Goal: Task Accomplishment & Management: Complete application form

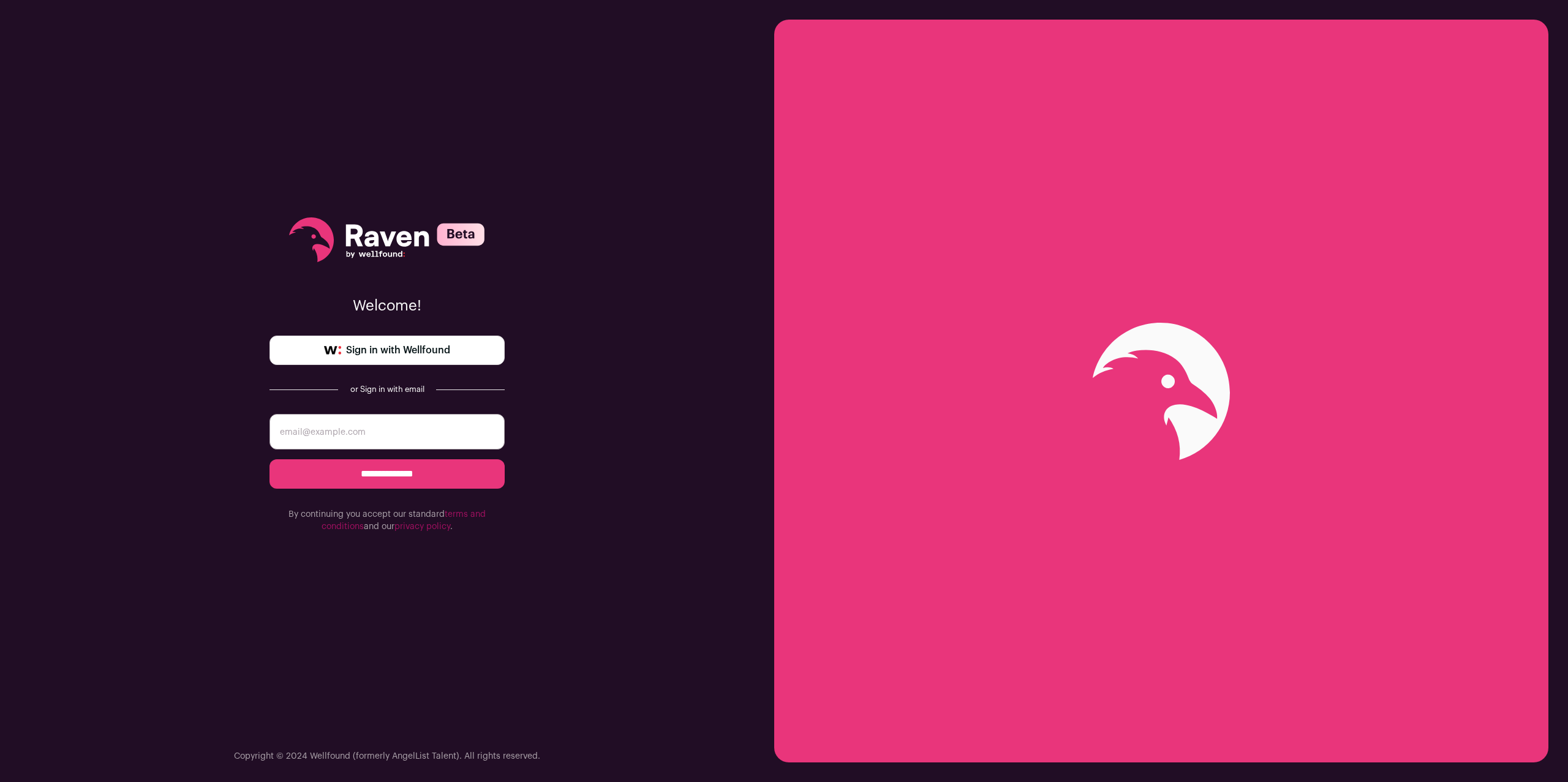
click at [437, 349] on span "Sign in with Wellfound" at bounding box center [398, 350] width 104 height 15
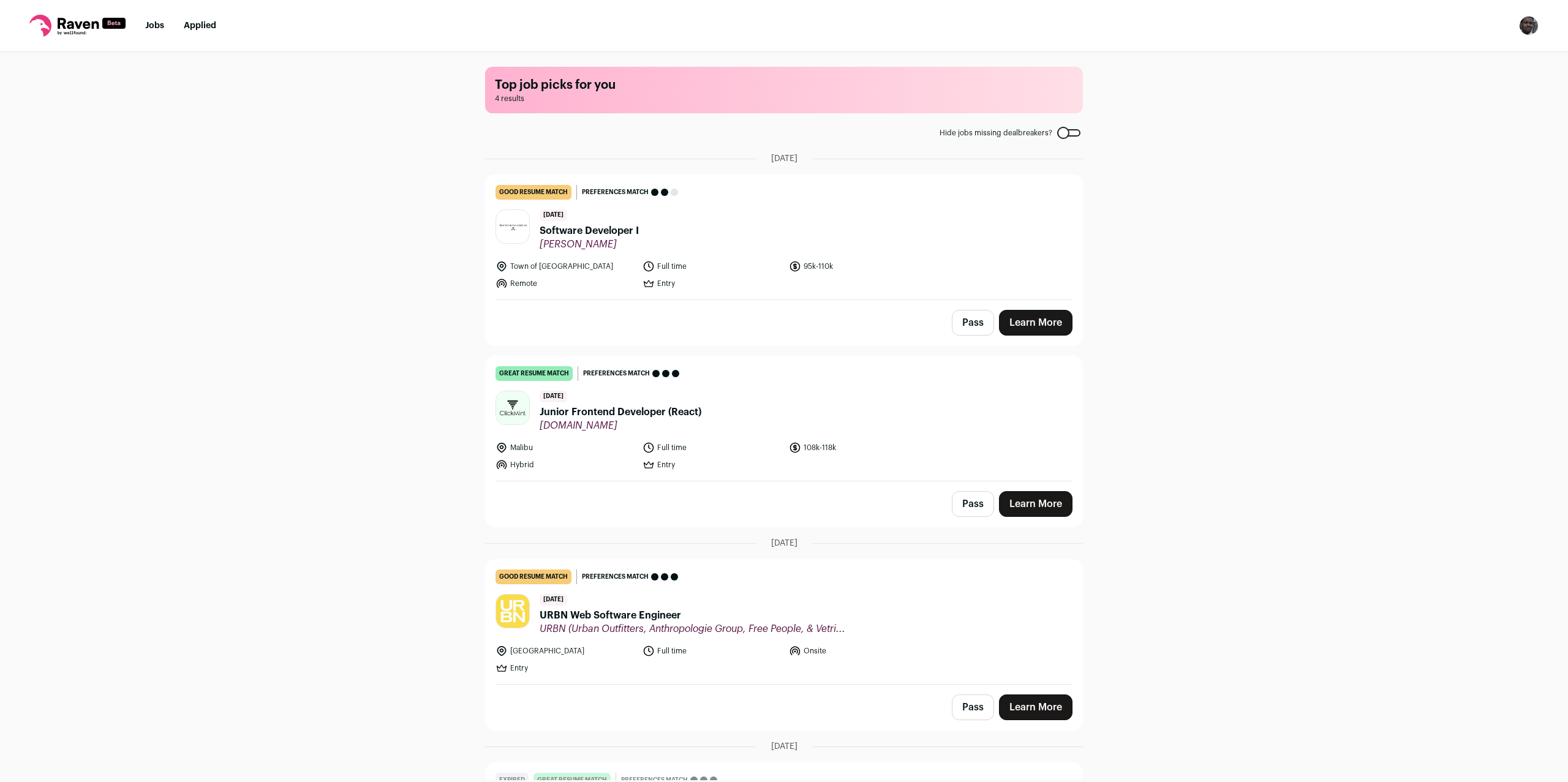
click at [1538, 20] on button "Open dropdown" at bounding box center [1528, 25] width 20 height 20
click at [1466, 54] on link "Settings" at bounding box center [1470, 57] width 135 height 29
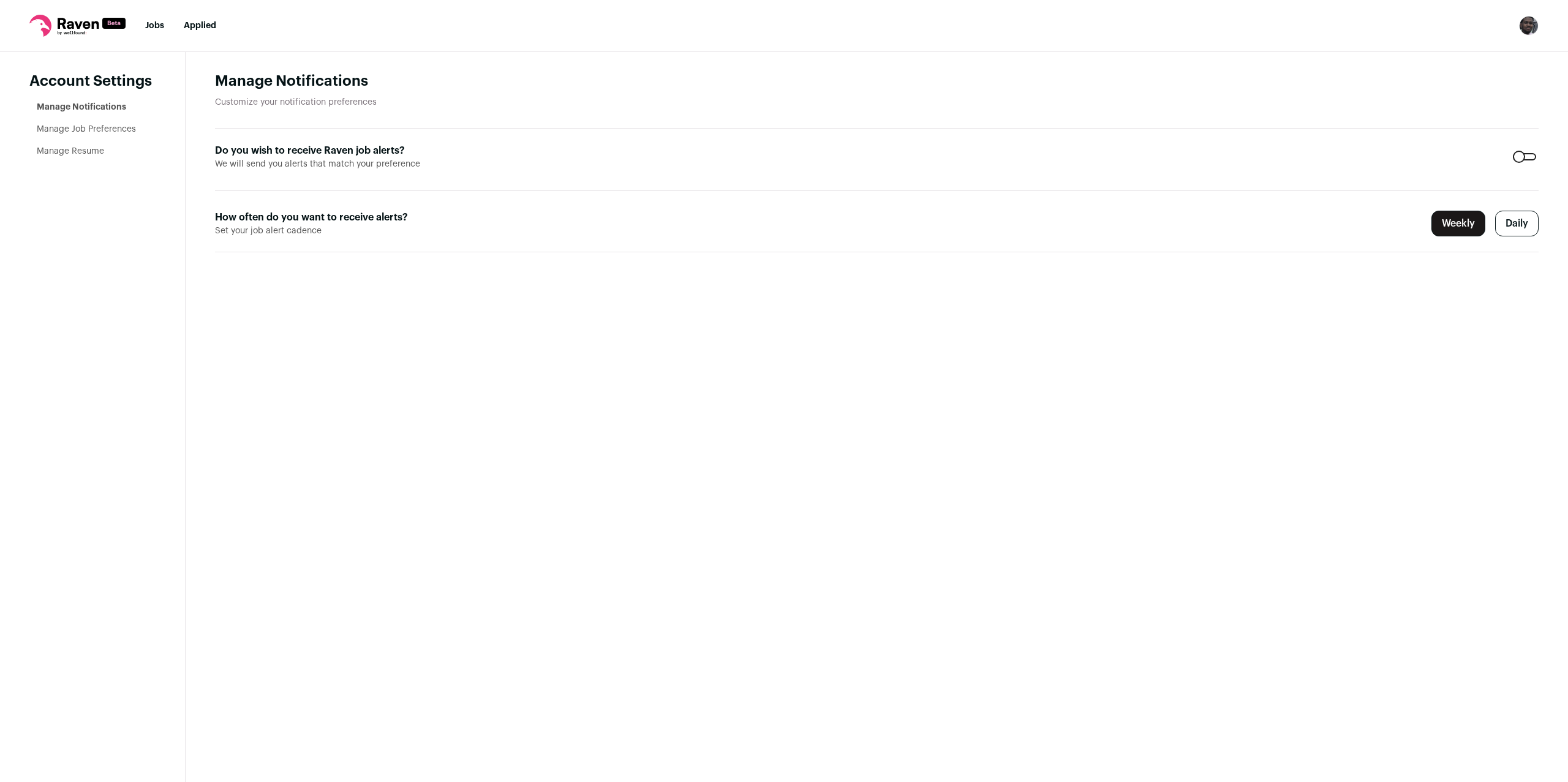
drag, startPoint x: 1511, startPoint y: 199, endPoint x: 1518, endPoint y: 199, distance: 7.0
click at [1512, 210] on label "Daily" at bounding box center [1516, 223] width 43 height 26
click at [145, 27] on link "Jobs" at bounding box center [155, 25] width 19 height 9
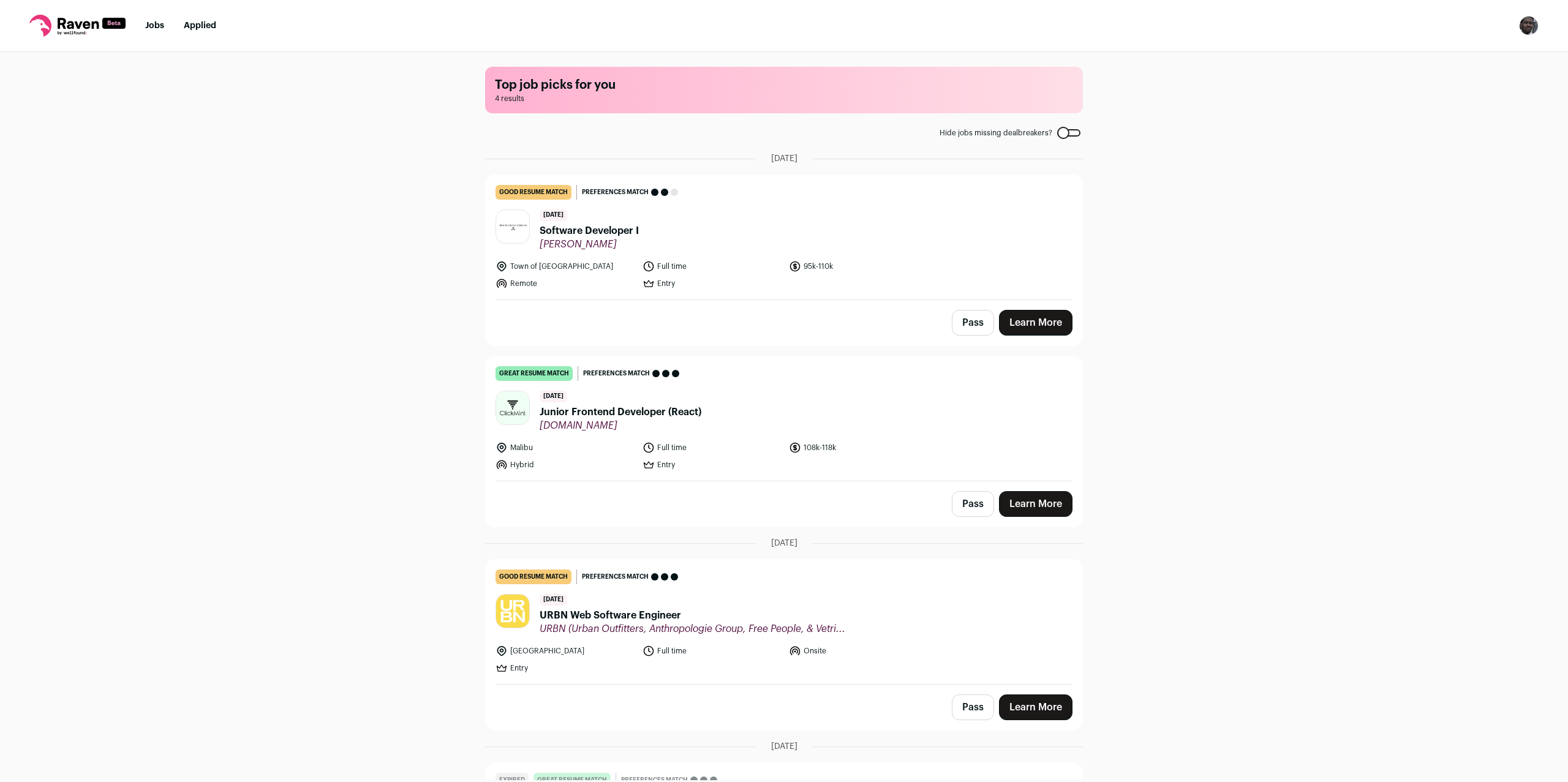
click at [639, 224] on span "Software Developer I" at bounding box center [589, 231] width 99 height 15
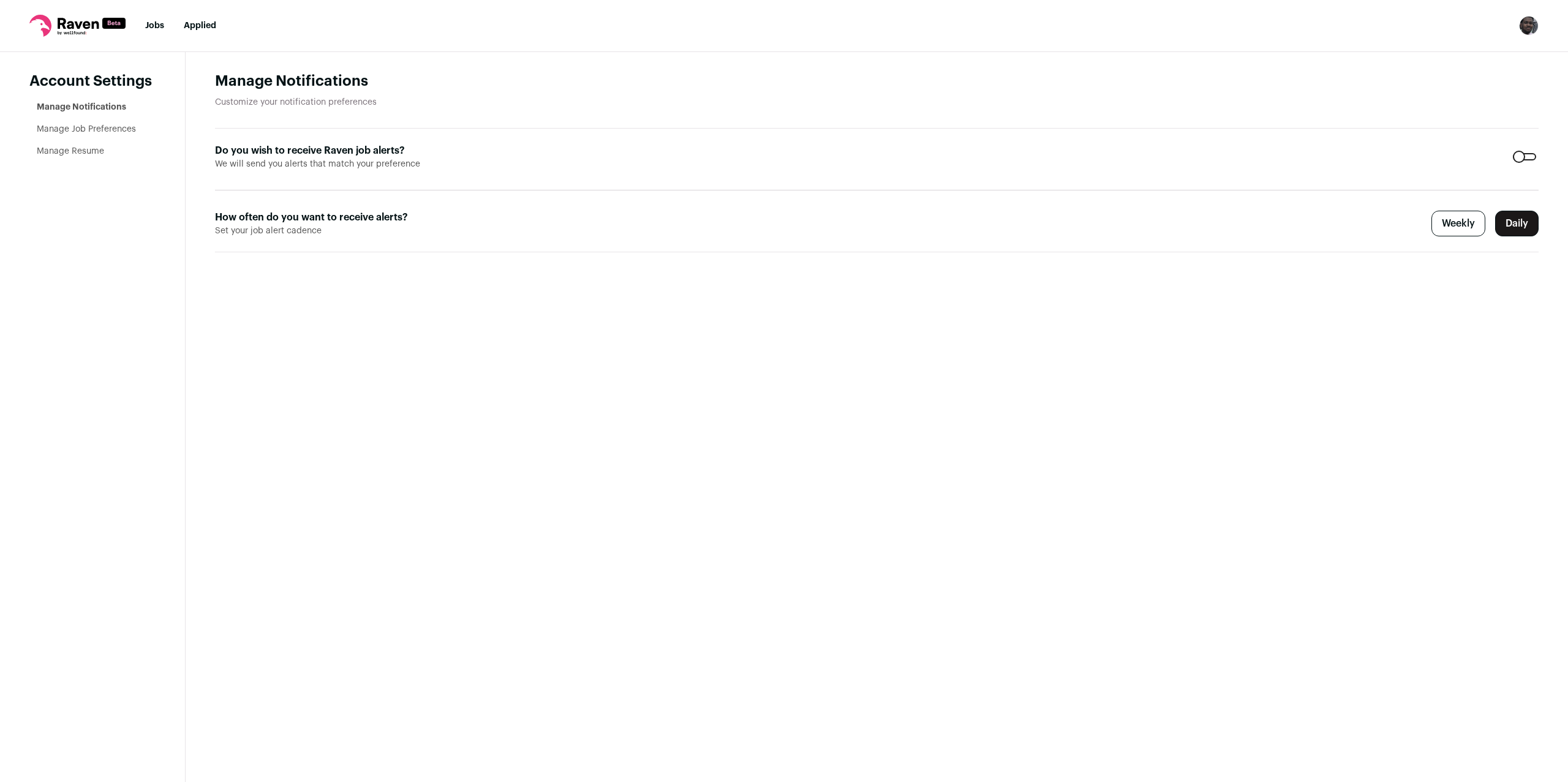
drag, startPoint x: 707, startPoint y: 661, endPoint x: 767, endPoint y: 692, distance: 67.5
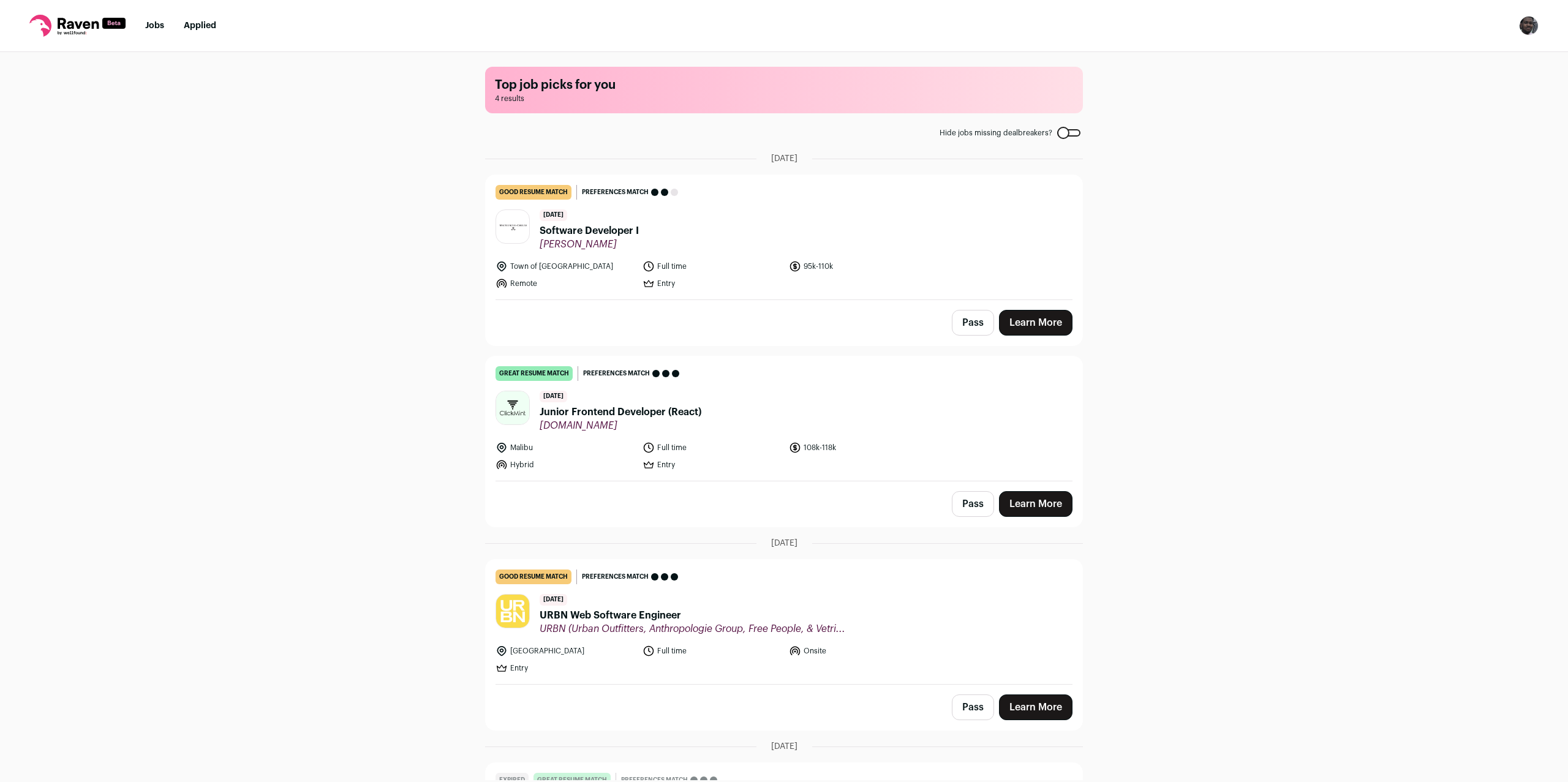
click at [667, 405] on span "Junior Frontend Developer (React)" at bounding box center [620, 412] width 162 height 15
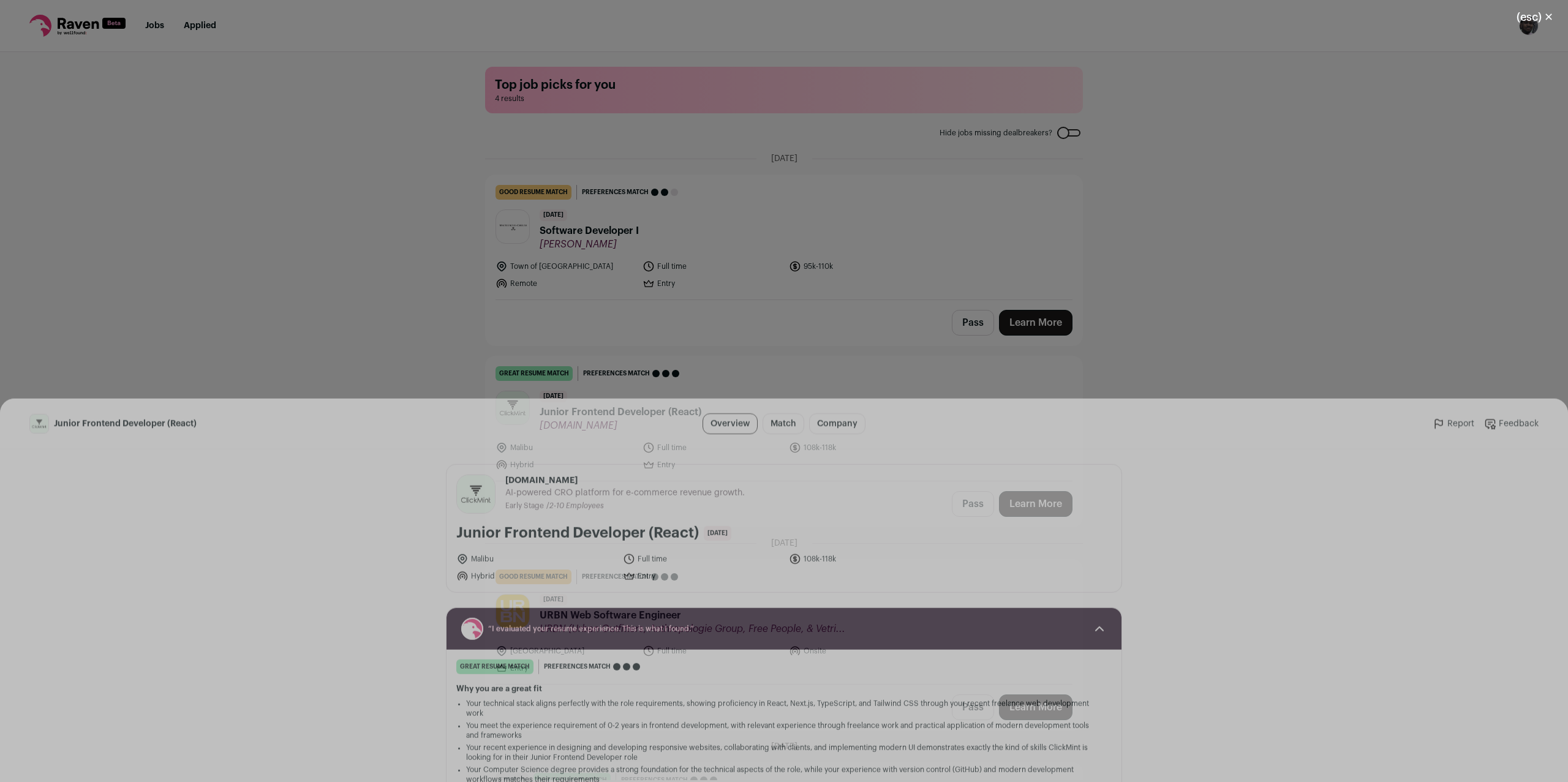
drag, startPoint x: 812, startPoint y: 762, endPoint x: 806, endPoint y: 689, distance: 73.2
click at [812, 762] on button "I'm Interested" at bounding box center [810, 759] width 86 height 26
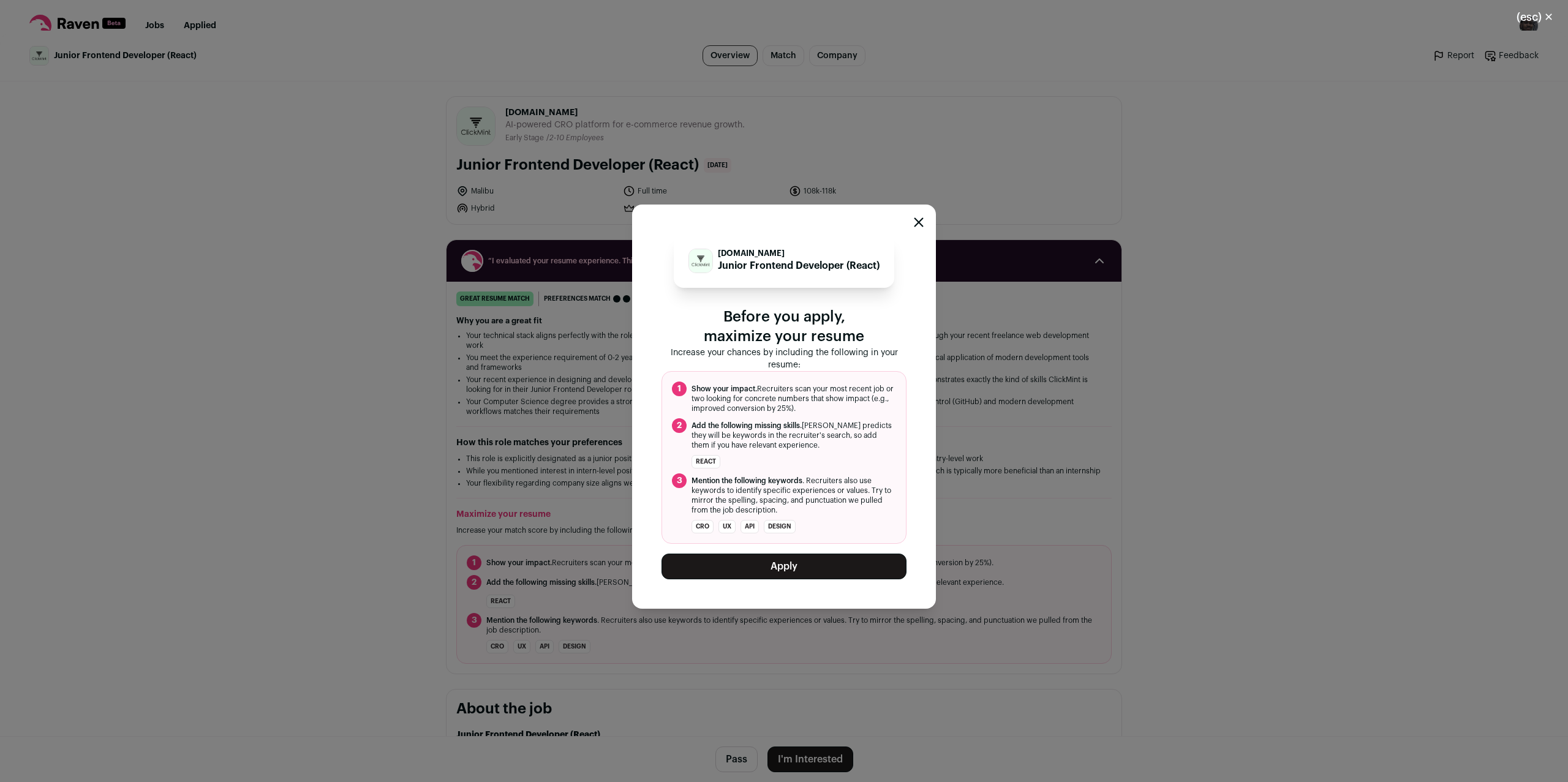
click at [752, 554] on button "Apply" at bounding box center [784, 566] width 245 height 26
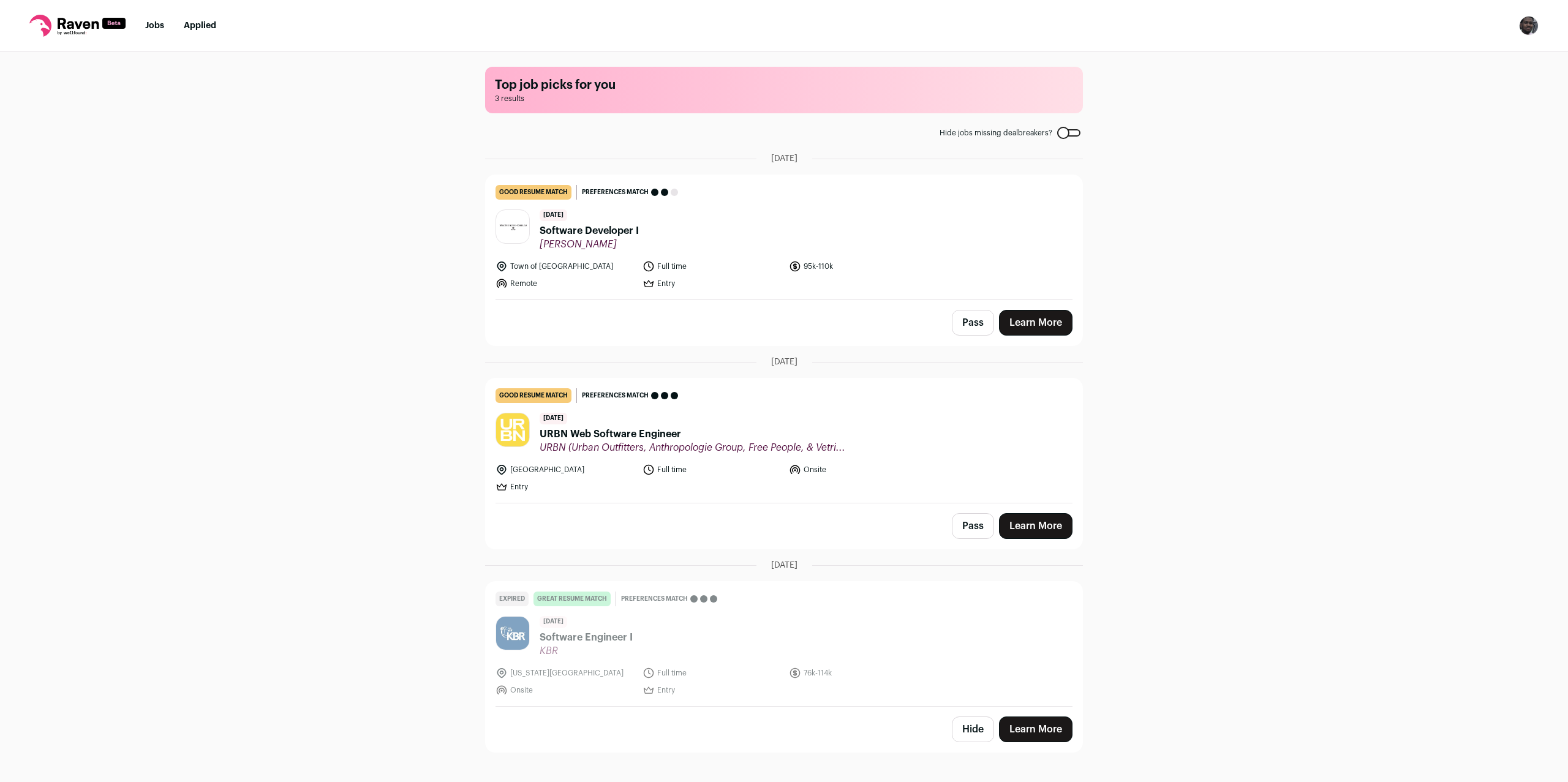
click at [647, 413] on div "[DATE] URBN Web Software Engineer URBN (Urban Outfitters, Anthropologie Group, …" at bounding box center [692, 433] width 305 height 41
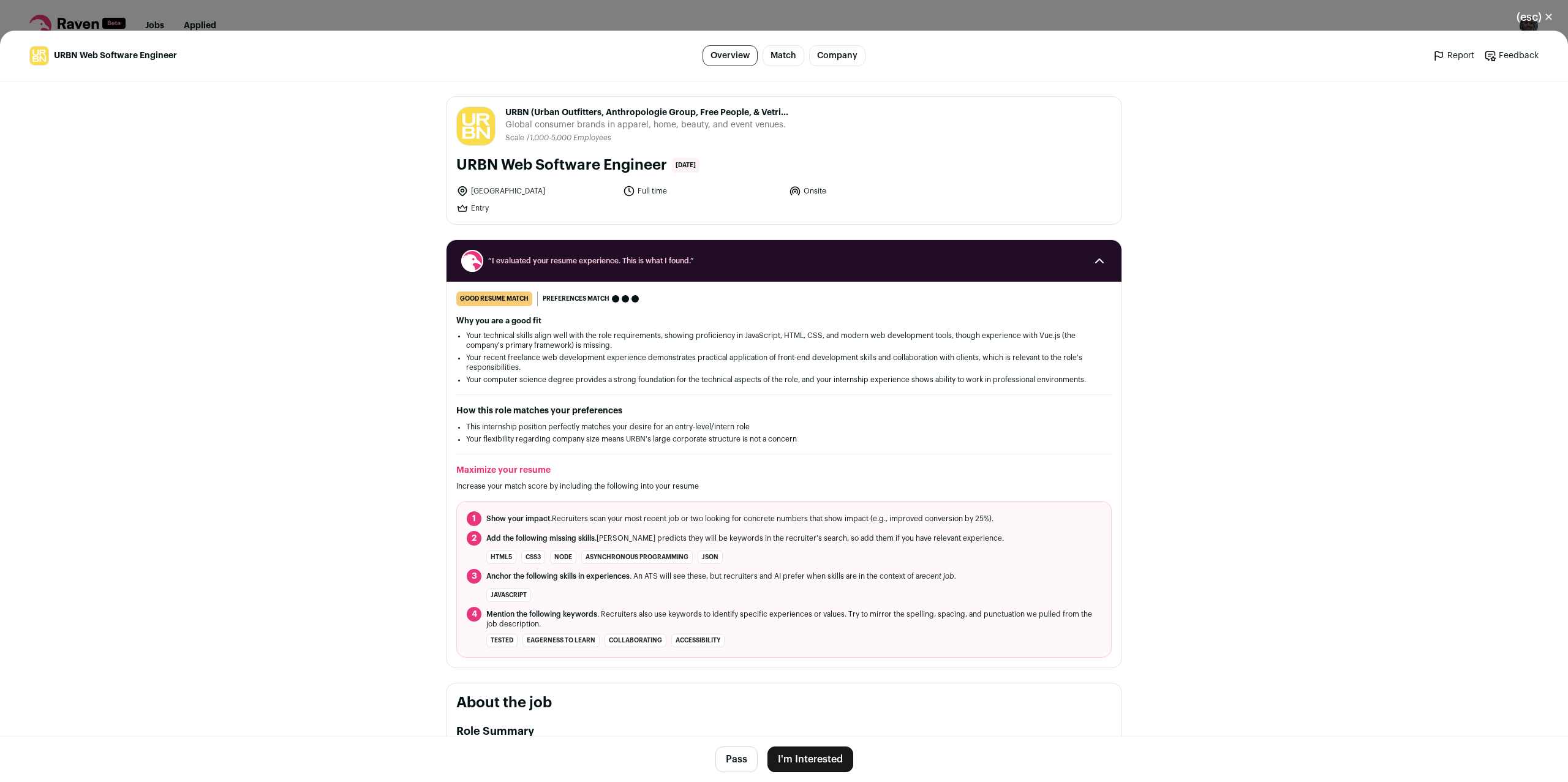
click at [802, 770] on button "I'm Interested" at bounding box center [810, 759] width 86 height 26
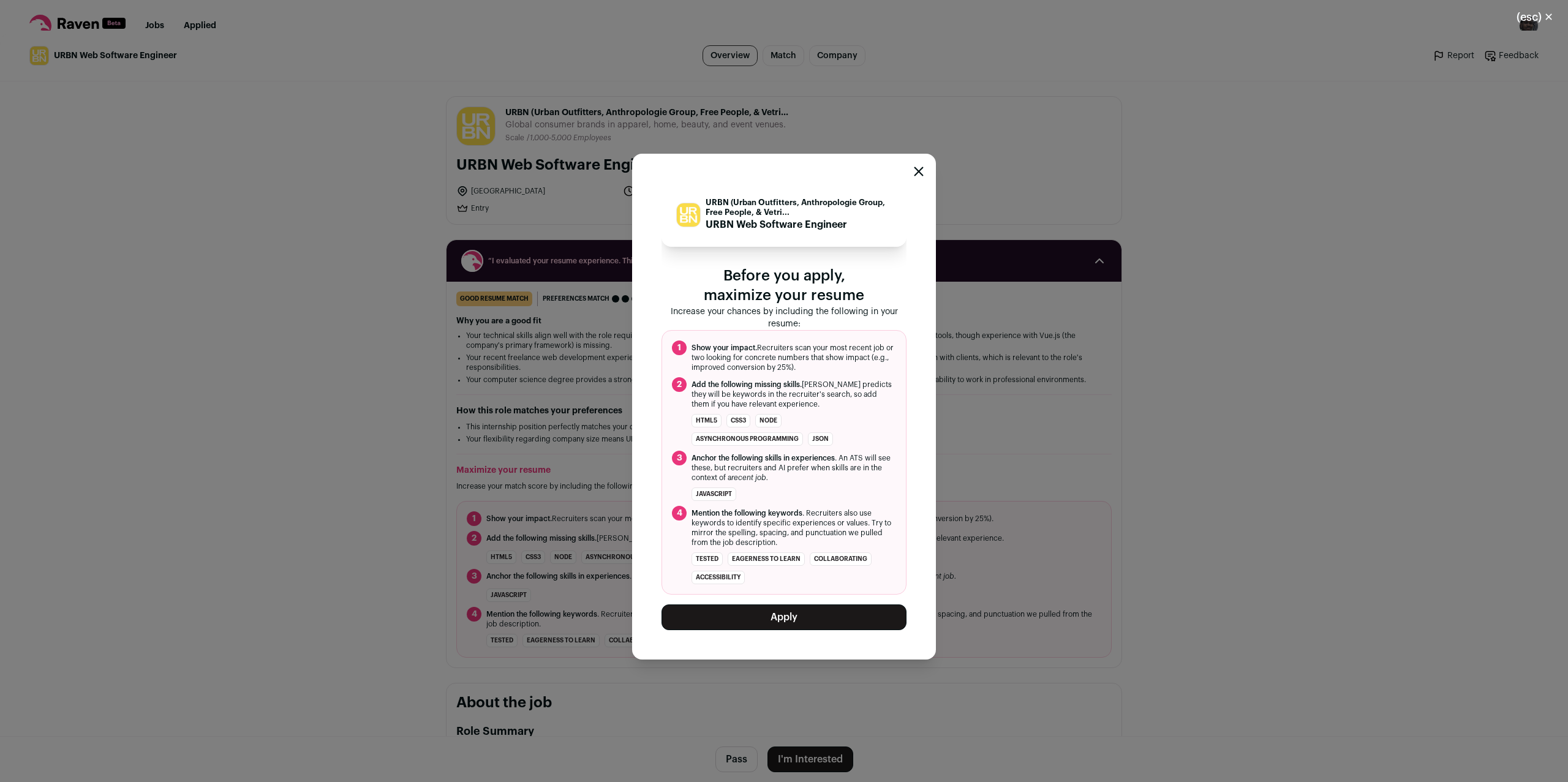
click at [811, 605] on button "Apply" at bounding box center [784, 617] width 245 height 26
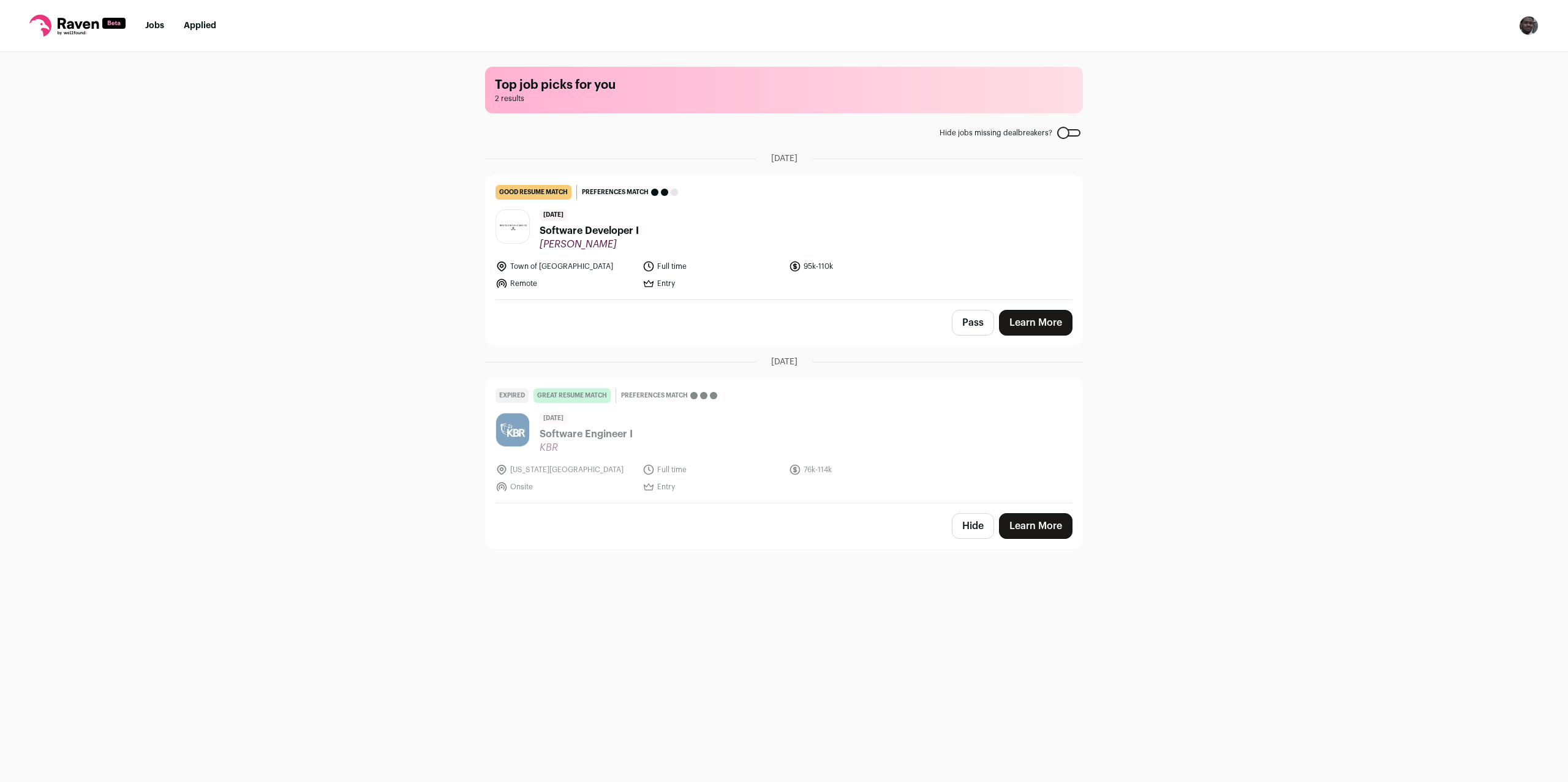
drag, startPoint x: 360, startPoint y: 146, endPoint x: 382, endPoint y: 147, distance: 22.0
click at [361, 146] on div "Top job picks for you 2 results Hide jobs missing dealbreakers? [DATE] good res…" at bounding box center [784, 415] width 1568 height 728
